Goal: Task Accomplishment & Management: Manage account settings

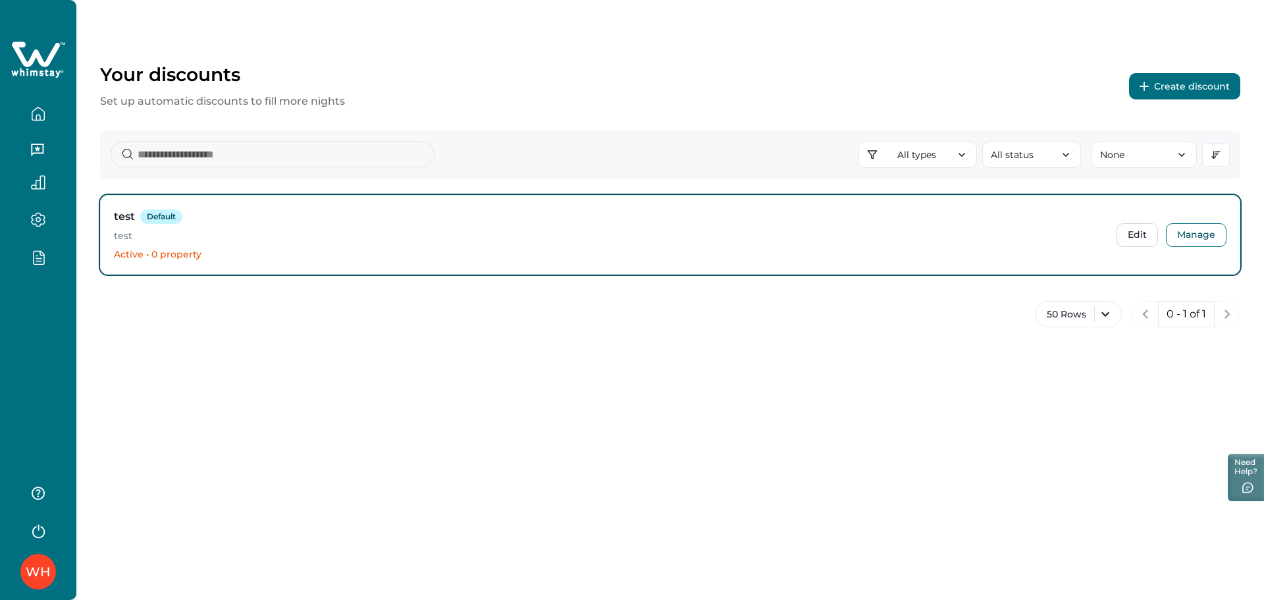
click at [36, 375] on div "WH" at bounding box center [38, 300] width 76 height 600
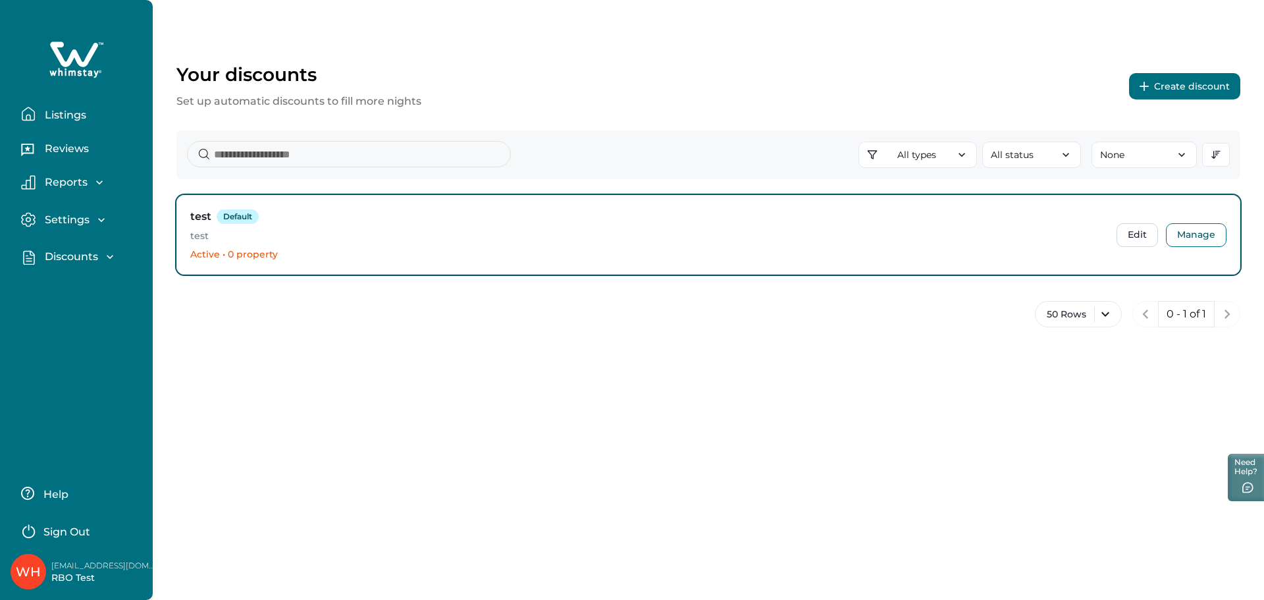
click at [463, 426] on div "Your discounts Set up automatic discounts to fill more nights Create discount A…" at bounding box center [708, 300] width 1111 height 600
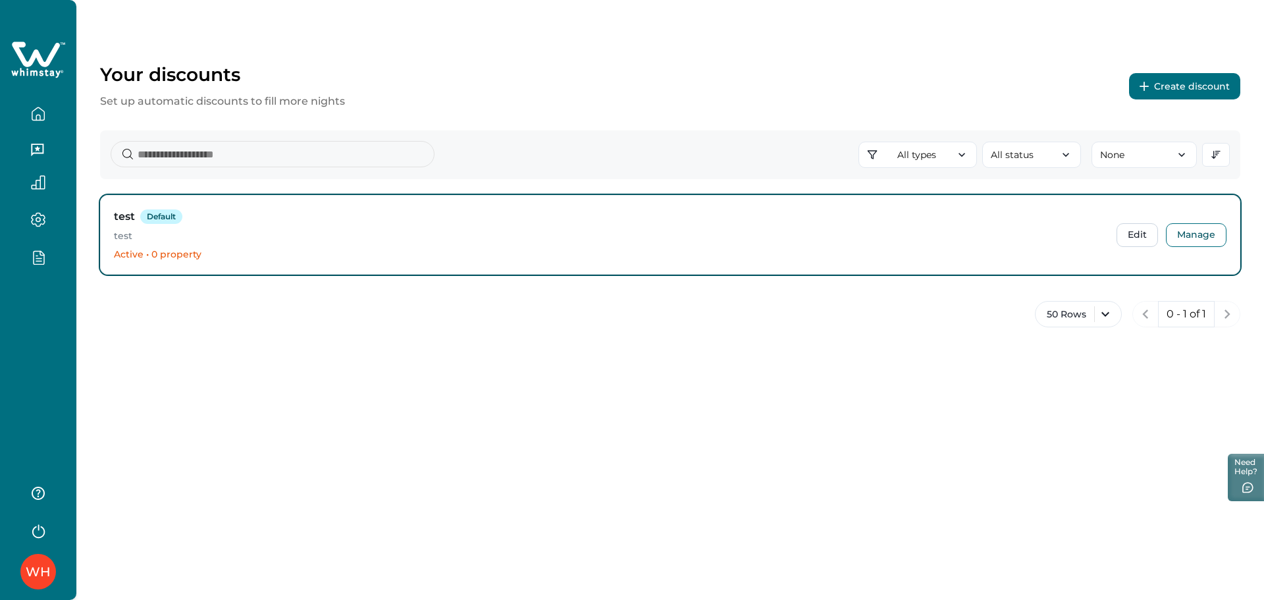
click at [1177, 87] on button "Create discount" at bounding box center [1184, 86] width 111 height 26
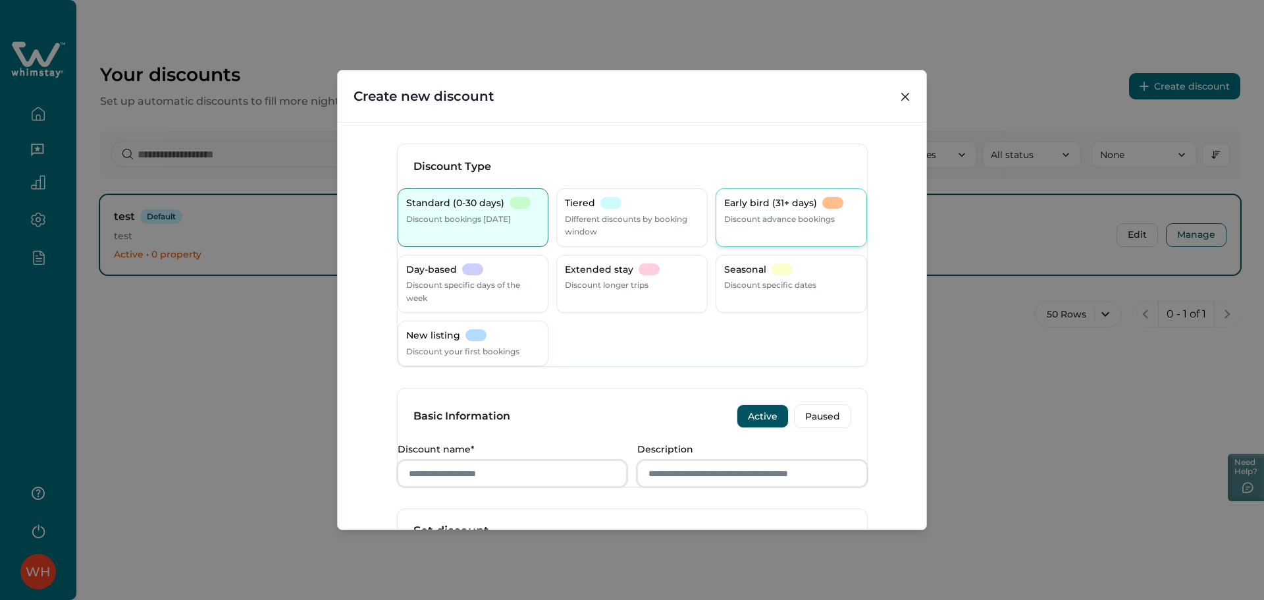
click at [734, 211] on div "Early bird (31+ days) Discount advance bookings" at bounding box center [791, 211] width 134 height 28
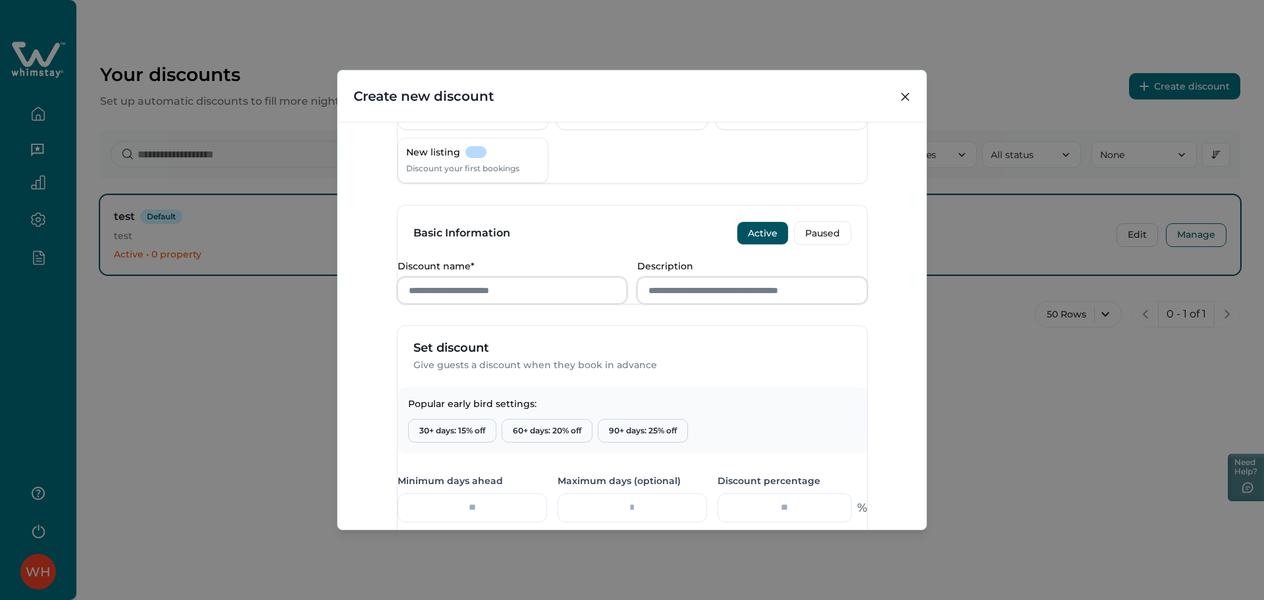
scroll to position [351, 0]
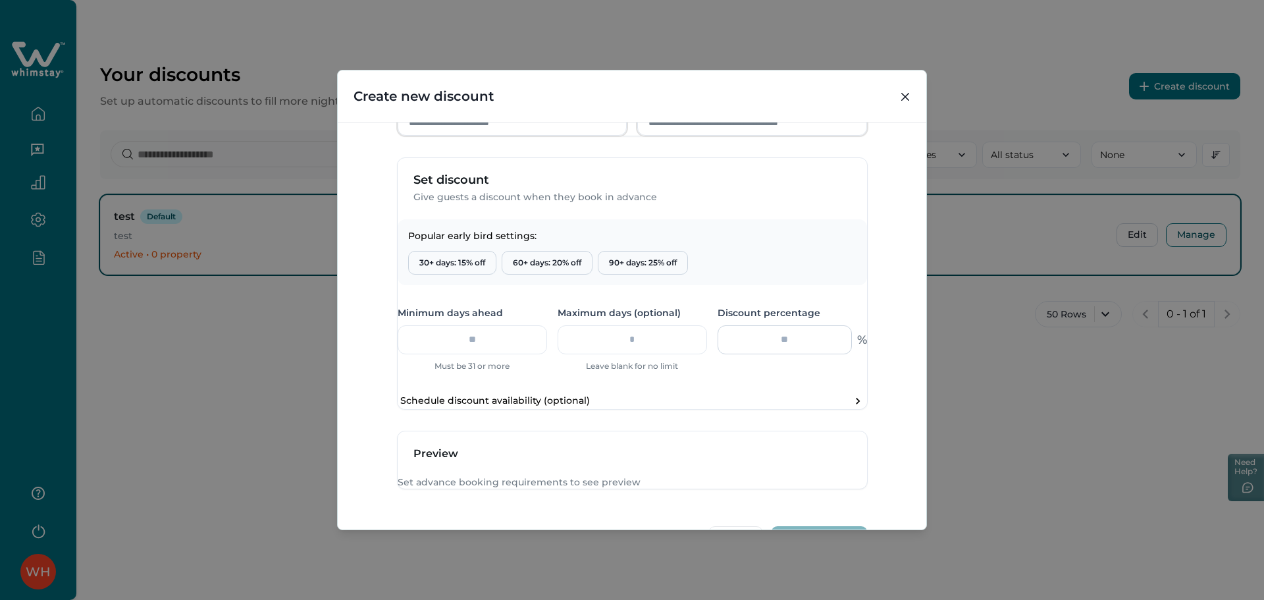
click at [750, 354] on input "number" at bounding box center [784, 339] width 134 height 29
type input "*"
click at [890, 358] on div "Discount Type Standard (0-30 days) Discount bookings [DATE] Tiered Different di…" at bounding box center [632, 326] width 588 height 408
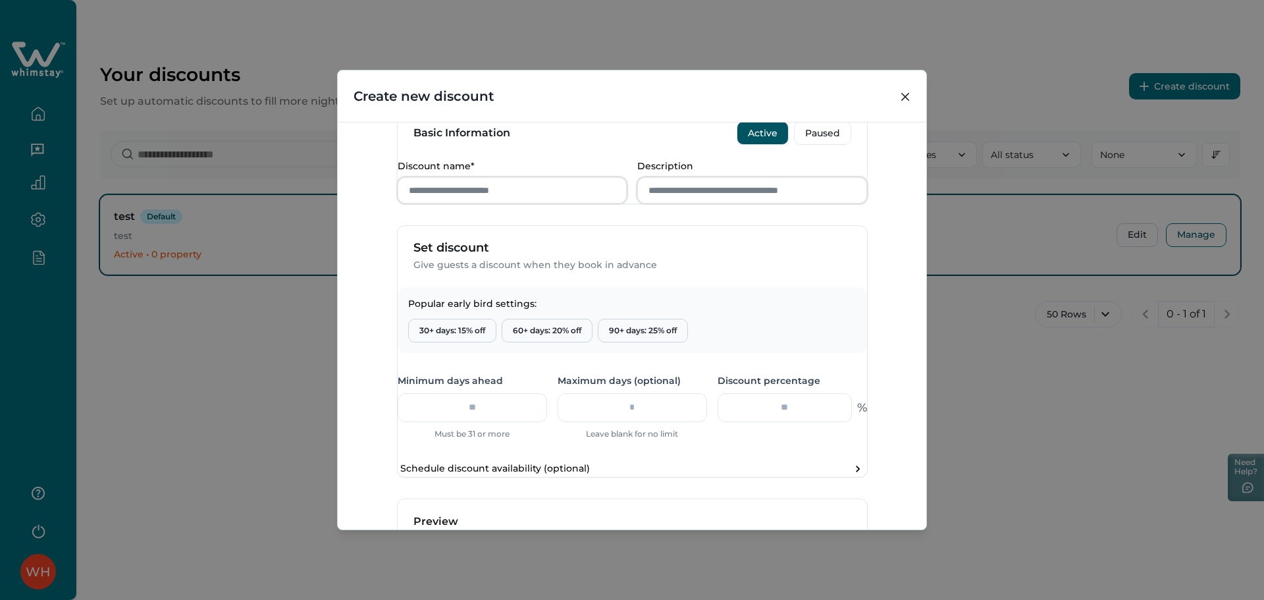
scroll to position [282, 0]
click at [500, 204] on input "Discount name*" at bounding box center [513, 191] width 230 height 26
type input "***"
click at [476, 423] on input "number" at bounding box center [472, 408] width 149 height 29
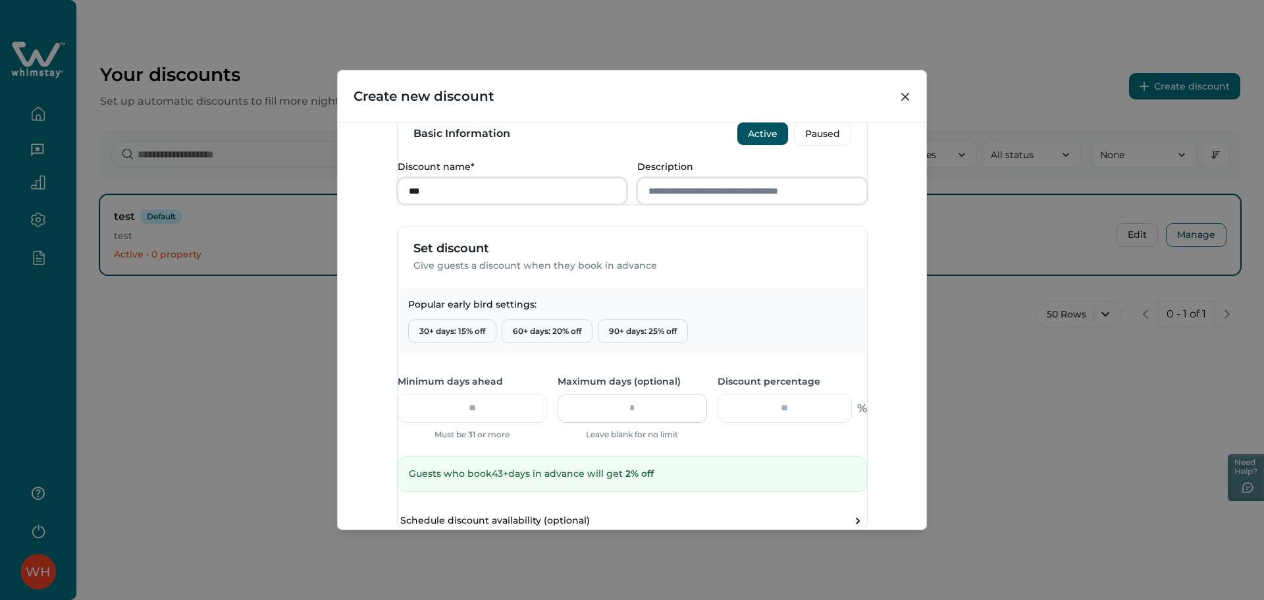
scroll to position [509, 0]
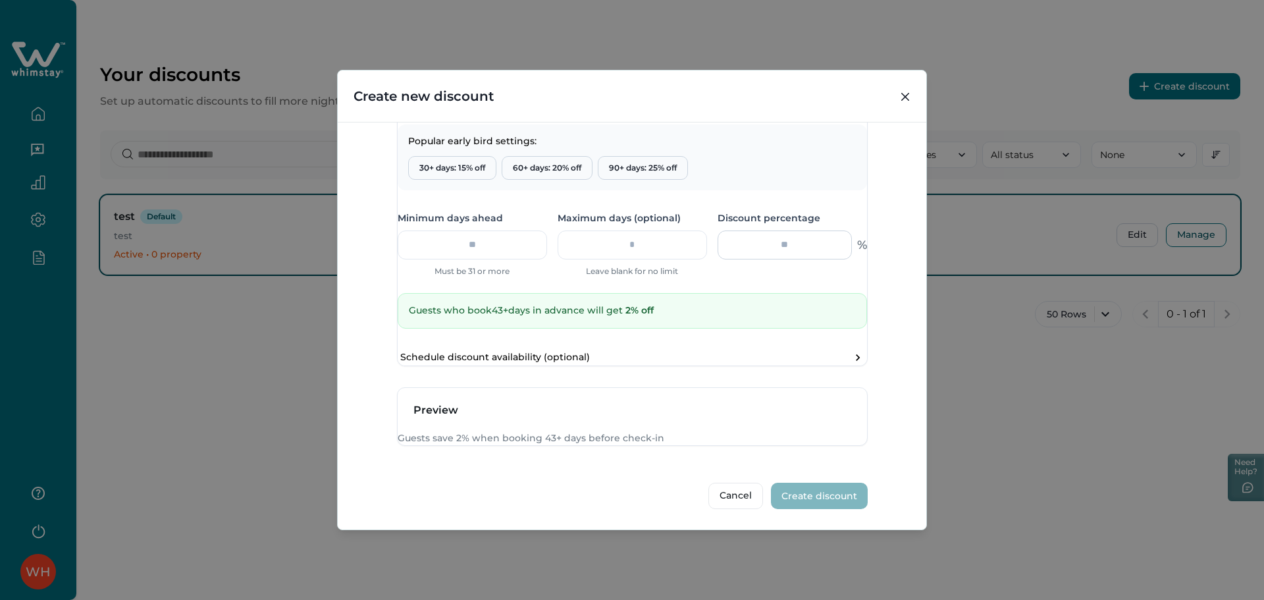
type input "**"
click at [767, 230] on input "*" at bounding box center [784, 244] width 134 height 29
click at [783, 230] on input "*" at bounding box center [784, 244] width 134 height 29
type input "*"
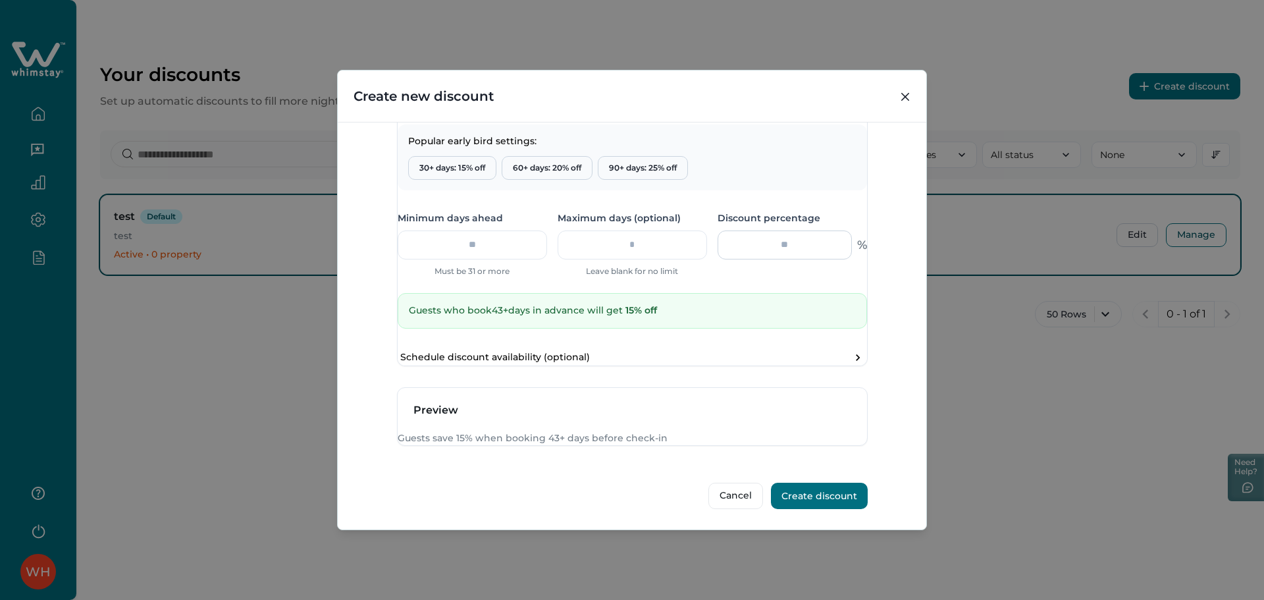
type input "*"
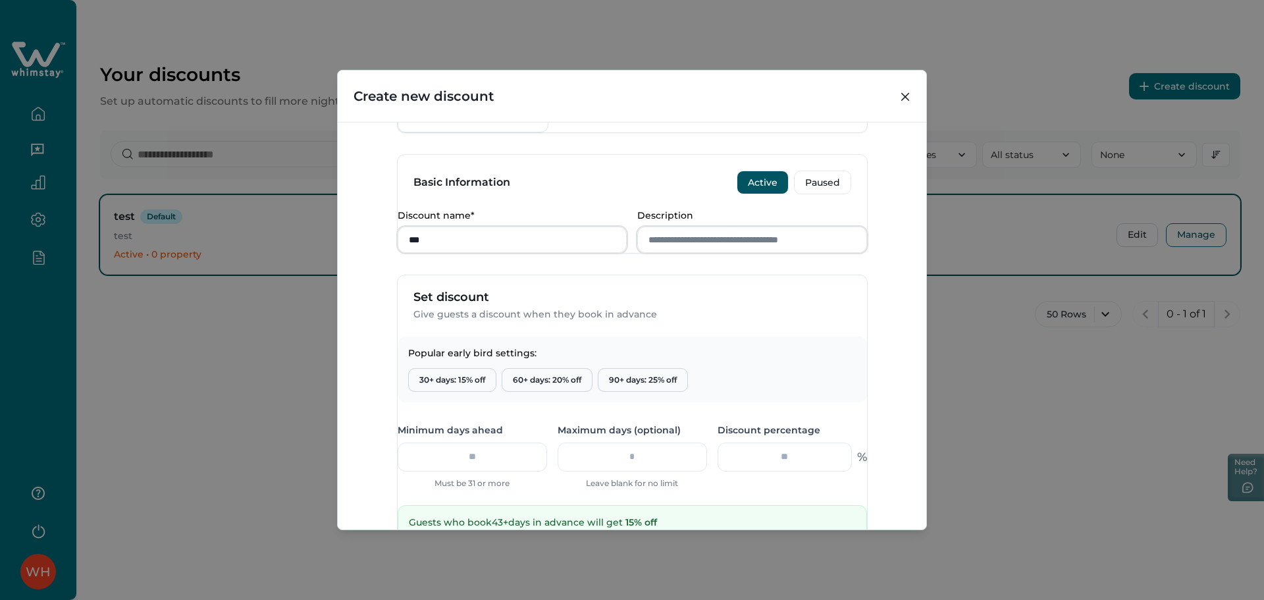
scroll to position [246, 0]
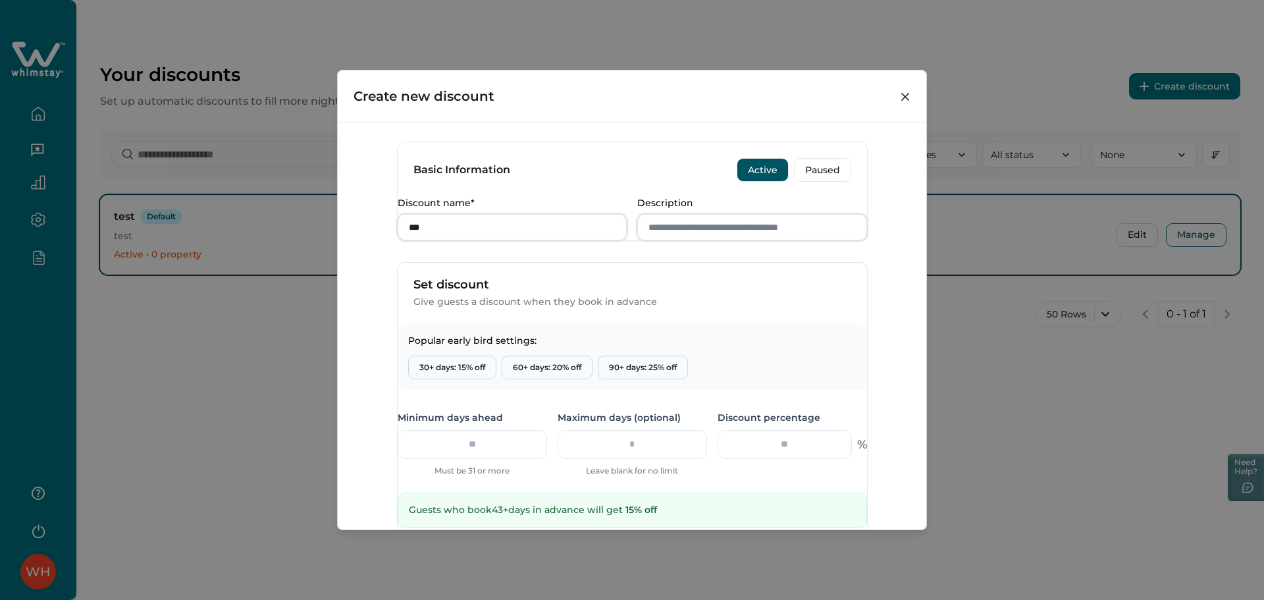
type input "**"
click at [905, 97] on icon "Close" at bounding box center [905, 97] width 8 height 8
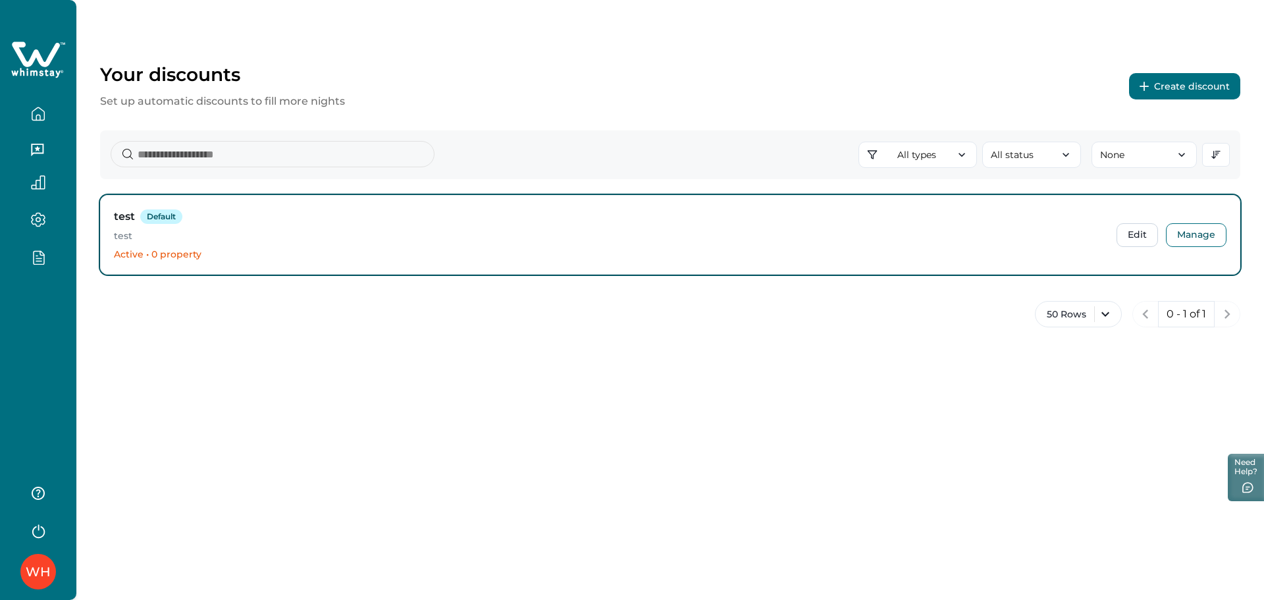
click at [1163, 78] on button "Create discount" at bounding box center [1184, 86] width 111 height 26
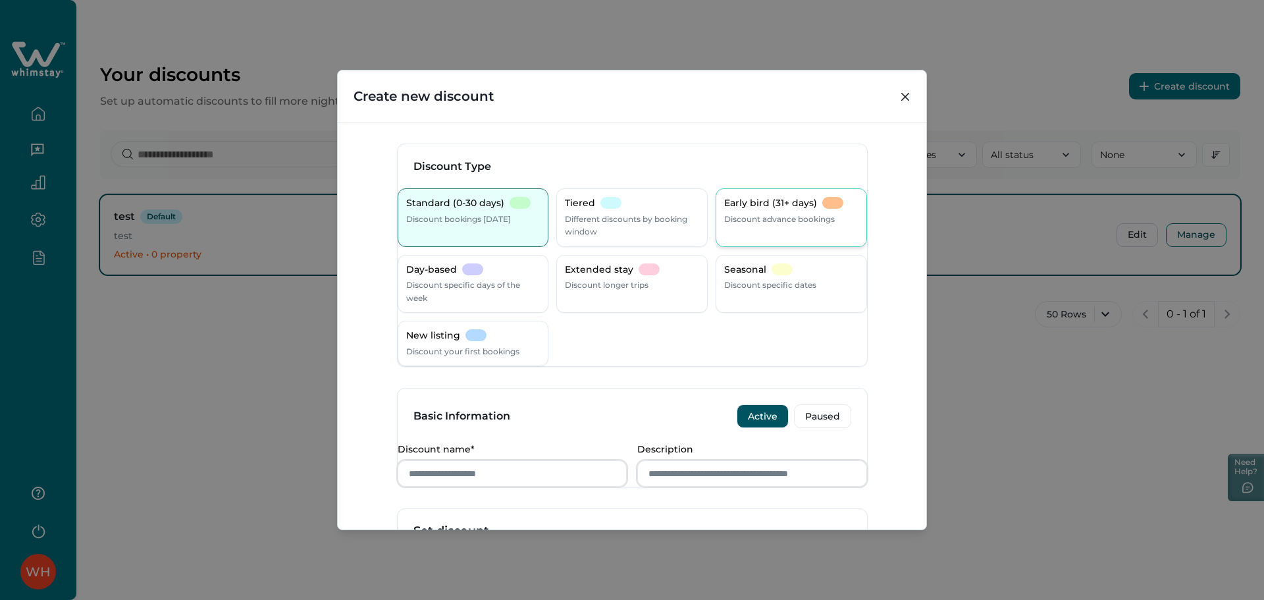
click at [733, 222] on p "Discount advance bookings" at bounding box center [779, 219] width 111 height 13
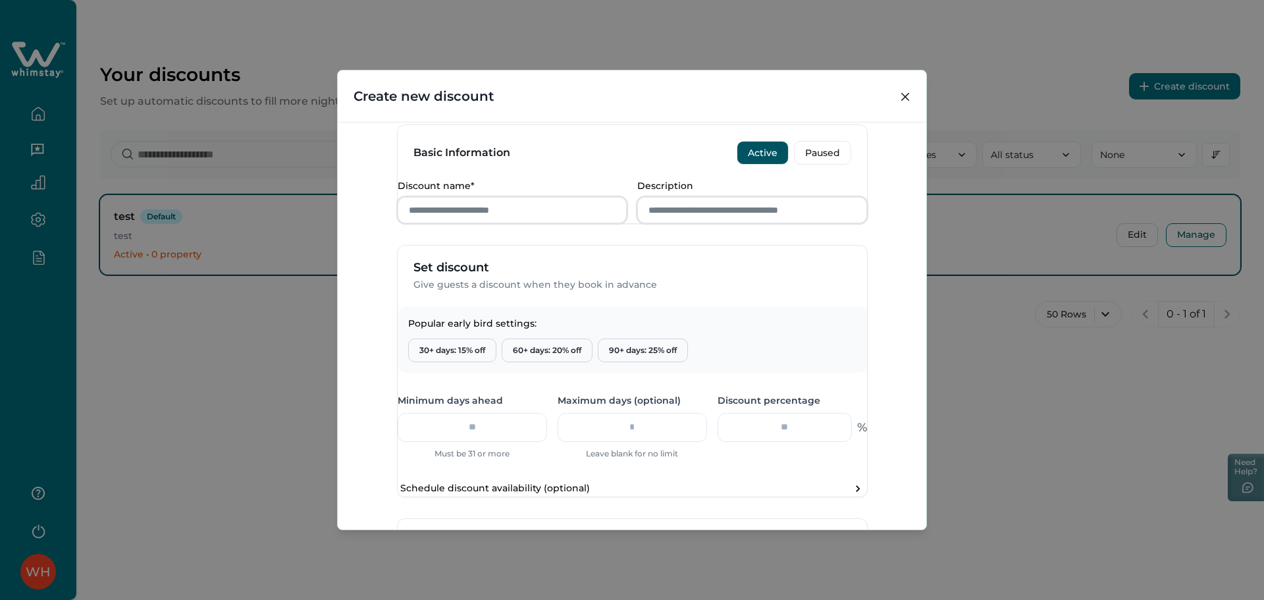
scroll to position [458, 0]
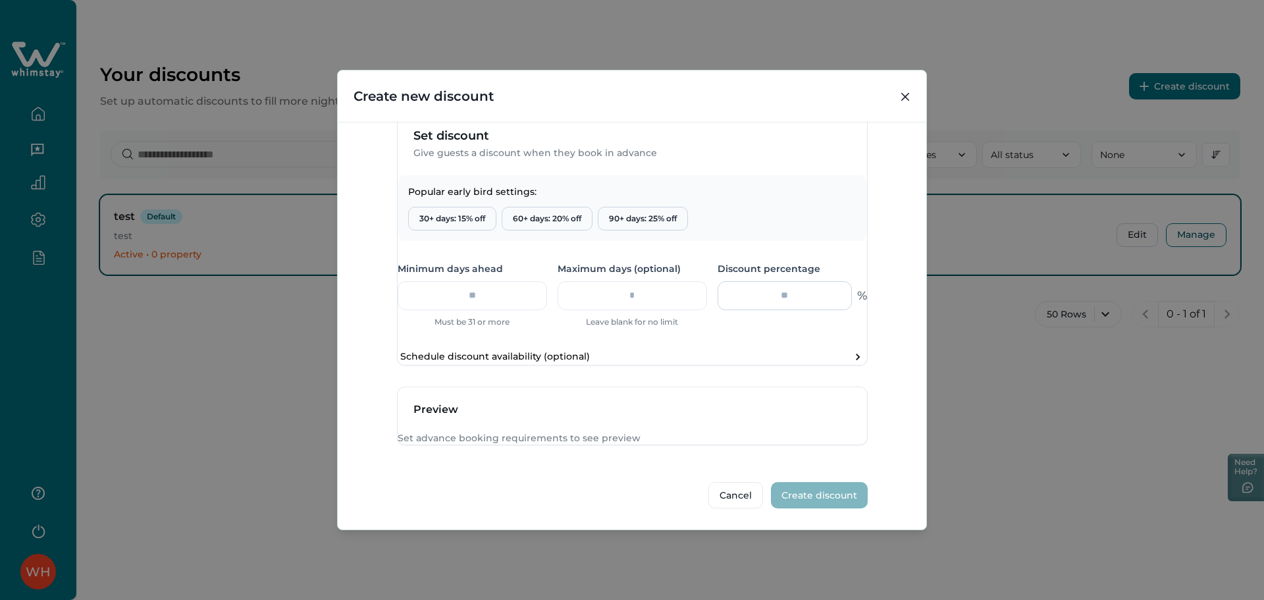
click at [767, 281] on input "number" at bounding box center [784, 295] width 134 height 29
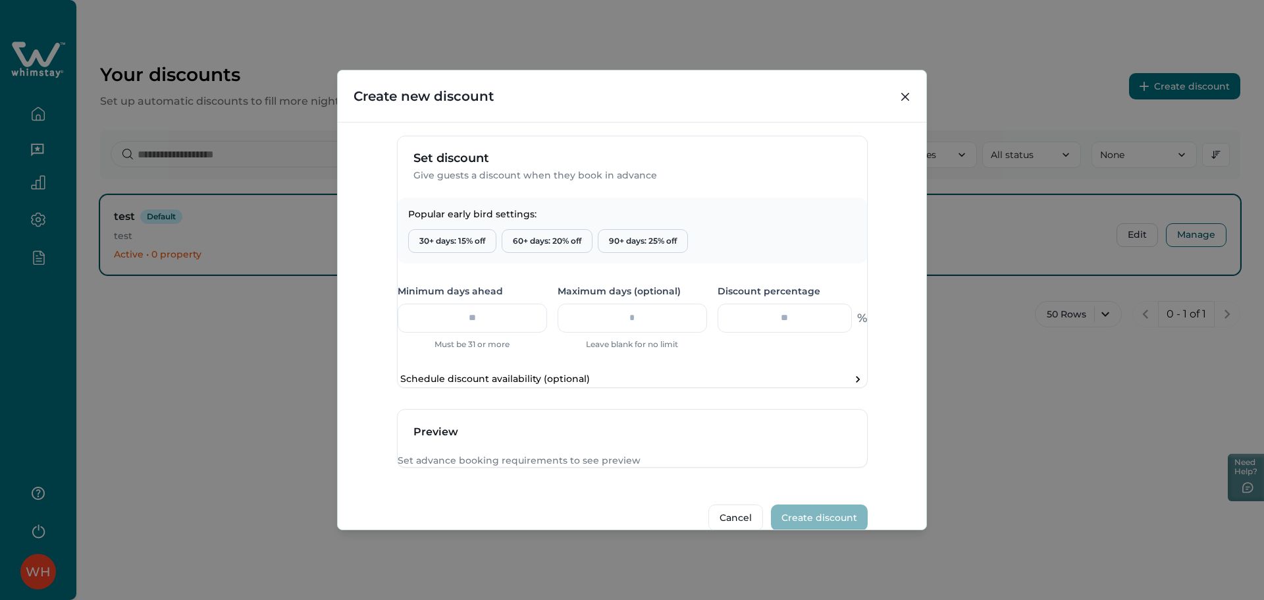
scroll to position [282, 0]
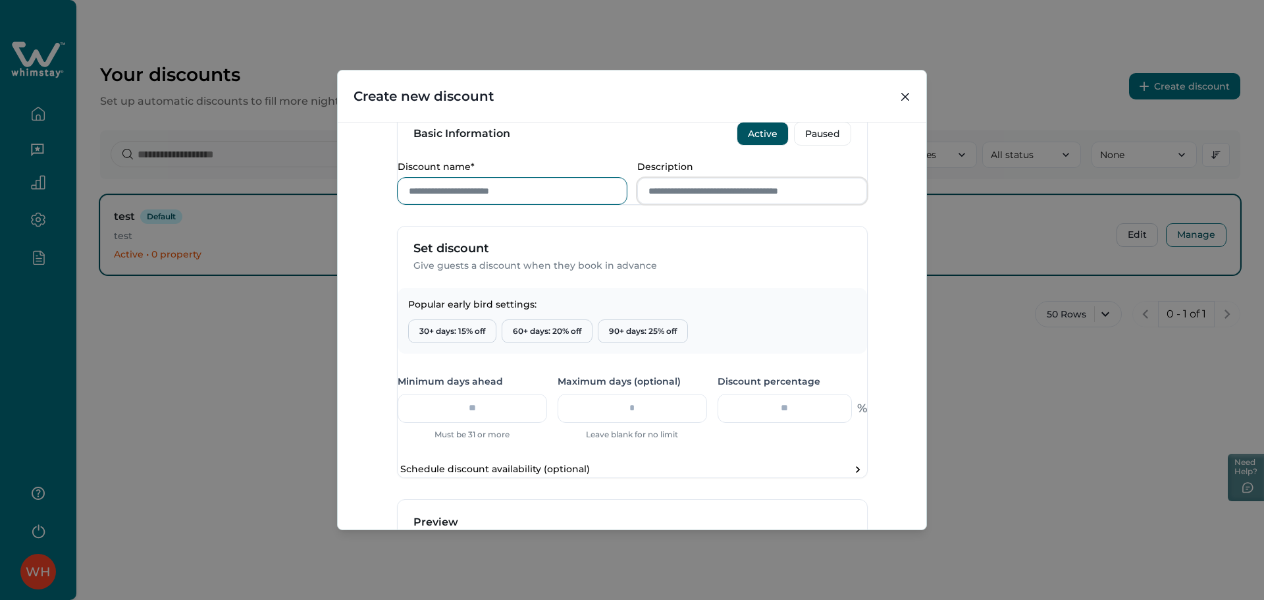
click at [486, 204] on input "Discount name*" at bounding box center [513, 191] width 230 height 26
type input "****"
click at [477, 423] on input "number" at bounding box center [472, 408] width 149 height 29
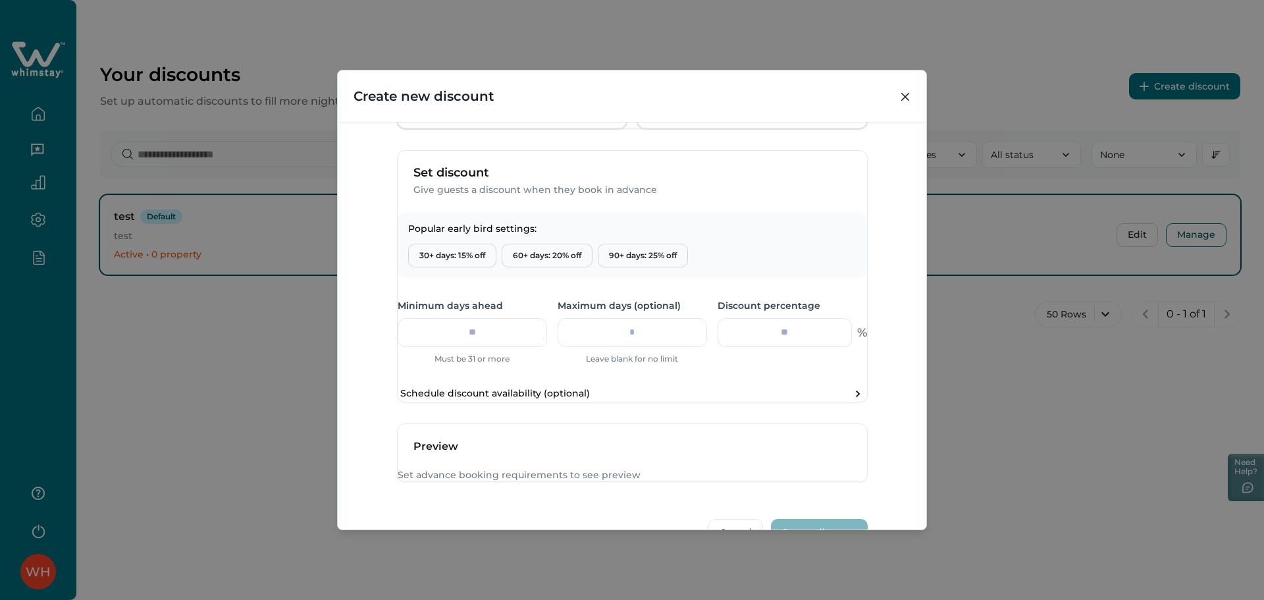
scroll to position [458, 0]
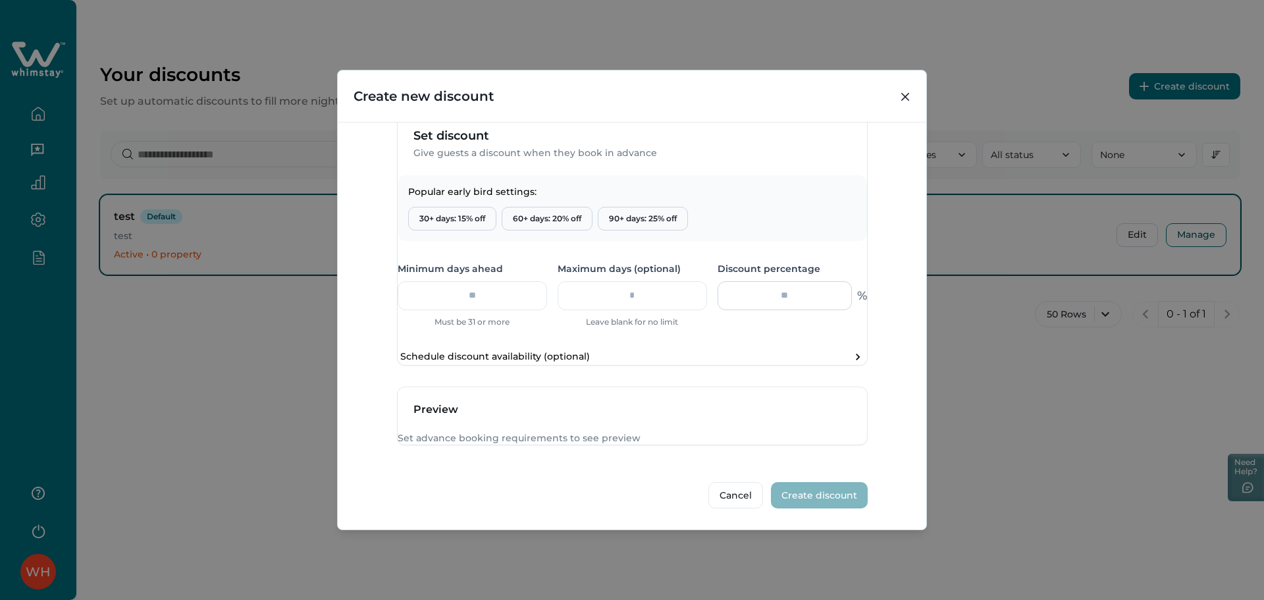
type input "**"
click at [754, 281] on input "number" at bounding box center [784, 295] width 134 height 29
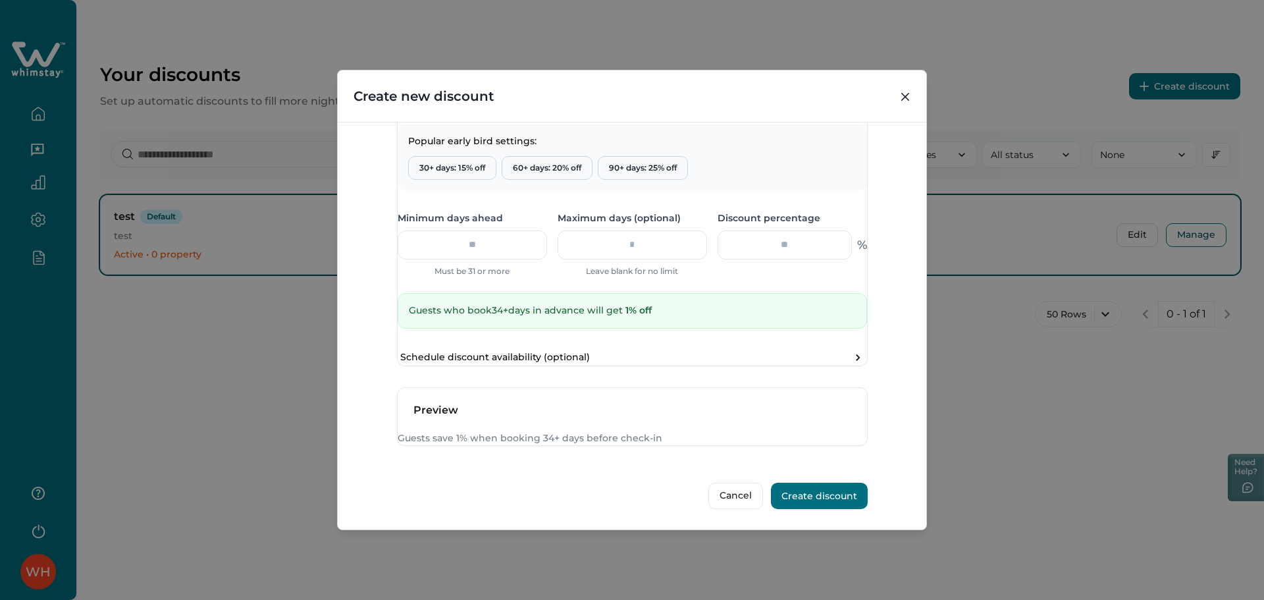
scroll to position [509, 0]
type input "*"
click at [901, 97] on icon "Close" at bounding box center [905, 97] width 8 height 8
